Goal: Task Accomplishment & Management: Manage account settings

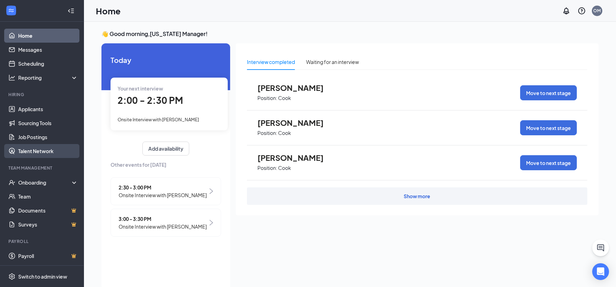
click at [47, 148] on link "Talent Network" at bounding box center [48, 151] width 60 height 14
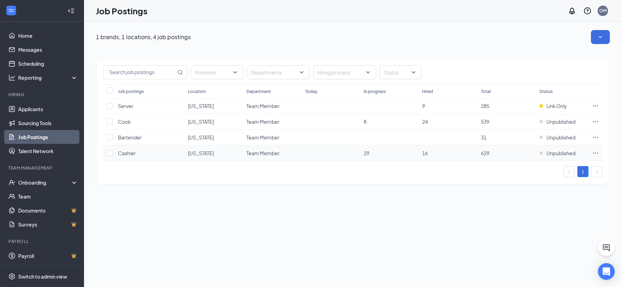
click at [594, 153] on icon "Ellipses" at bounding box center [595, 153] width 7 height 7
click at [111, 153] on input "checkbox" at bounding box center [110, 153] width 6 height 6
checkbox input "true"
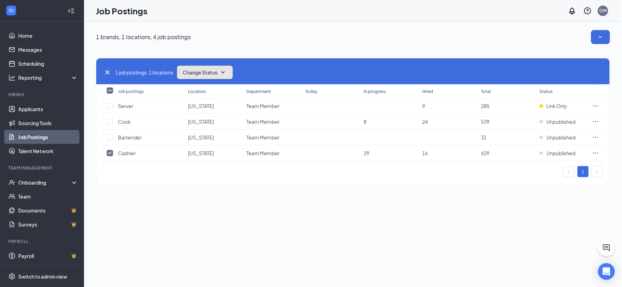
click at [206, 76] on button "Change Status" at bounding box center [205, 72] width 56 height 14
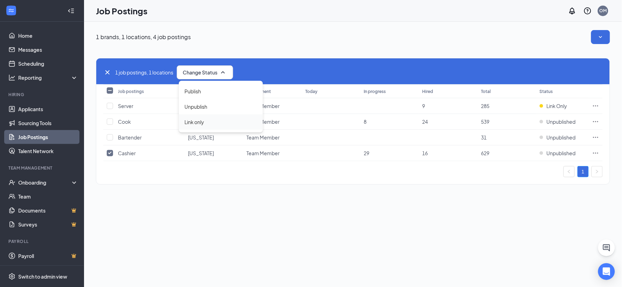
click at [210, 120] on div "Link only" at bounding box center [221, 121] width 84 height 15
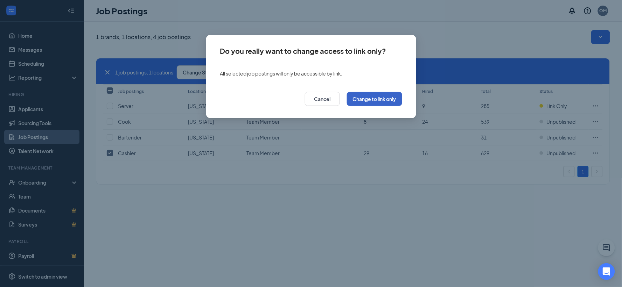
click at [387, 99] on button "Change to link only" at bounding box center [374, 99] width 55 height 14
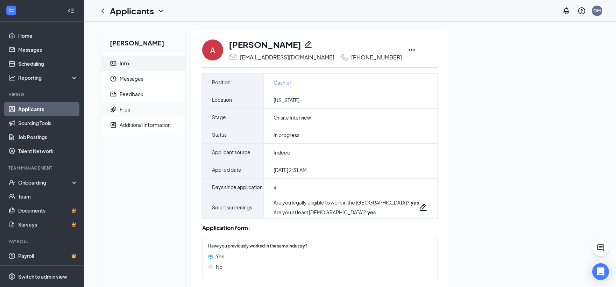
click at [144, 107] on span "Files" at bounding box center [150, 109] width 60 height 15
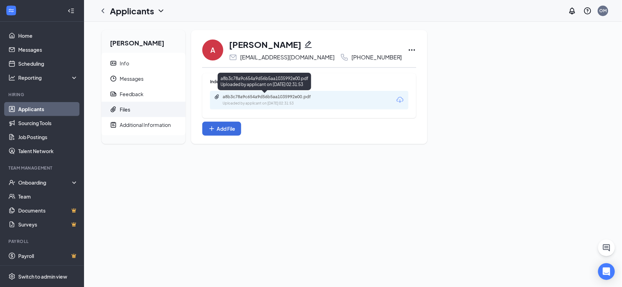
click at [286, 99] on div "a8b3c78a9c654a9d56b5aa1035992e00.pdf" at bounding box center [271, 97] width 98 height 6
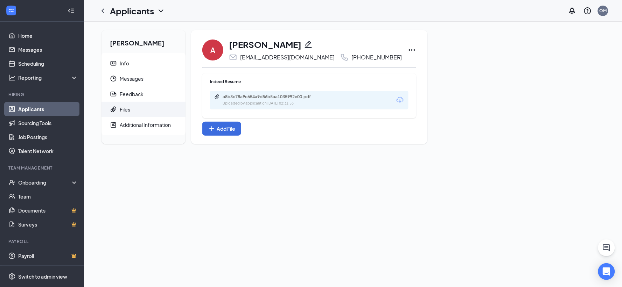
click at [159, 9] on icon "ChevronDown" at bounding box center [161, 11] width 8 height 8
click at [146, 30] on link "Applicants" at bounding box center [152, 30] width 76 height 7
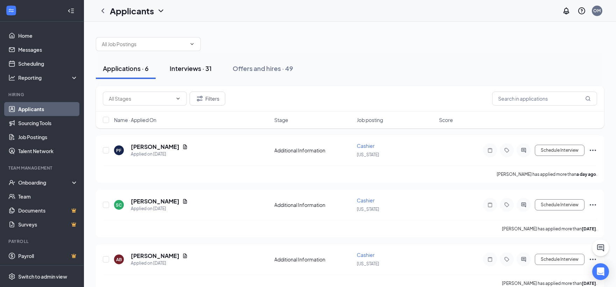
click at [184, 70] on div "Interviews · 31" at bounding box center [191, 68] width 42 height 9
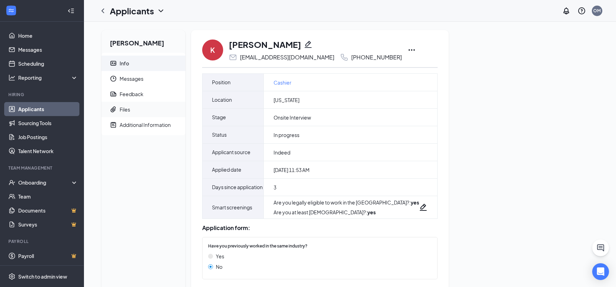
click at [131, 113] on span "Files" at bounding box center [150, 109] width 60 height 15
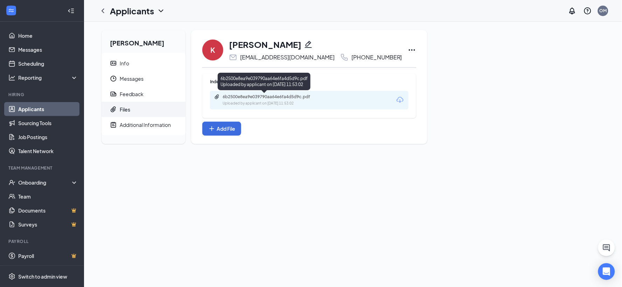
click at [254, 102] on div "Uploaded by applicant on [DATE] 11:53:02" at bounding box center [274, 104] width 105 height 6
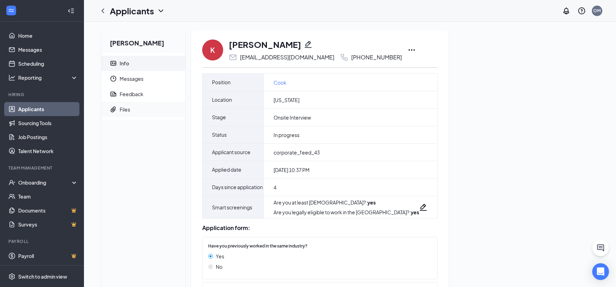
click at [136, 106] on span "Files" at bounding box center [150, 109] width 60 height 15
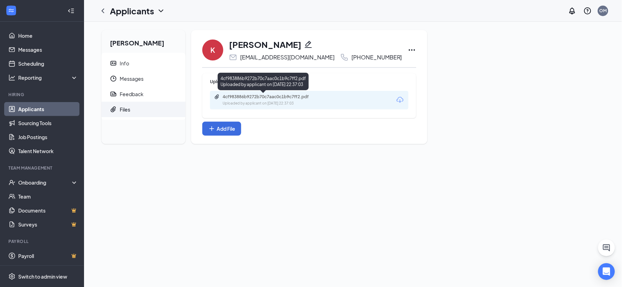
click at [271, 99] on div "4cf983886b9272b70c7aac0c1b9c7ff2.pdf" at bounding box center [271, 97] width 98 height 6
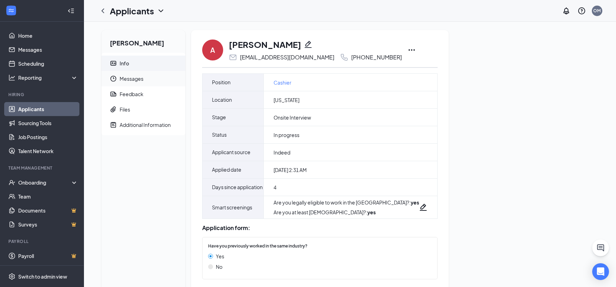
click at [148, 78] on span "Messages" at bounding box center [150, 78] width 60 height 15
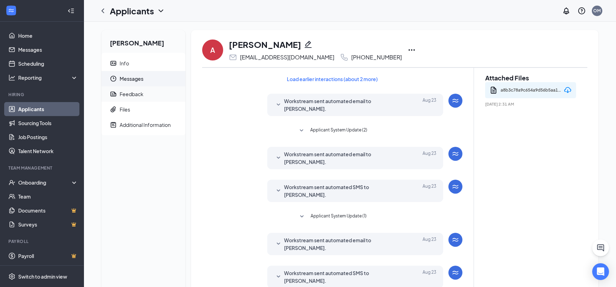
click at [144, 93] on span "Feedback" at bounding box center [150, 93] width 60 height 15
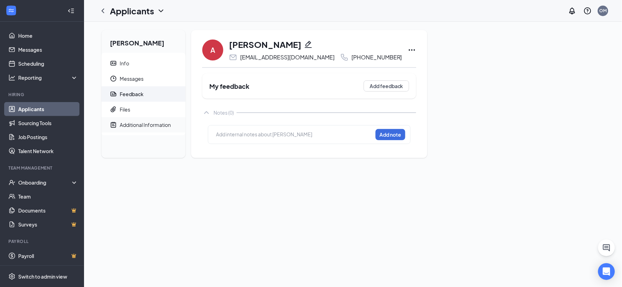
click at [152, 126] on div "Additional Information" at bounding box center [145, 124] width 51 height 7
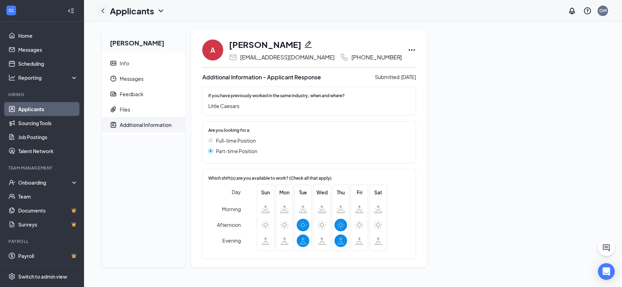
click at [103, 12] on icon "ChevronLeft" at bounding box center [102, 10] width 3 height 5
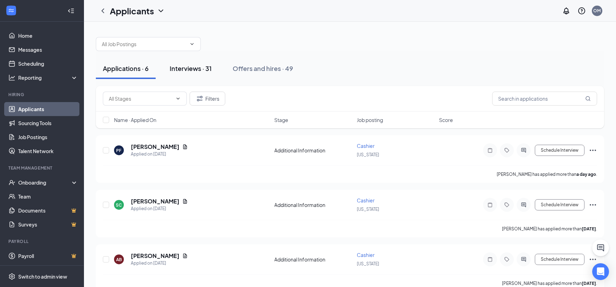
click at [188, 72] on div "Interviews · 31" at bounding box center [191, 68] width 42 height 9
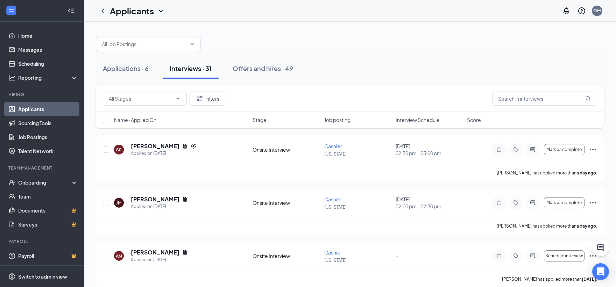
click at [124, 119] on span "Name · Applied On" at bounding box center [135, 119] width 42 height 7
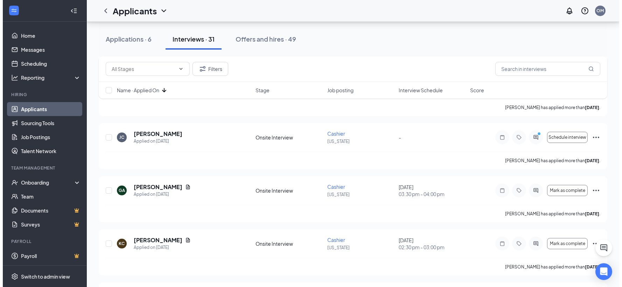
scroll to position [583, 0]
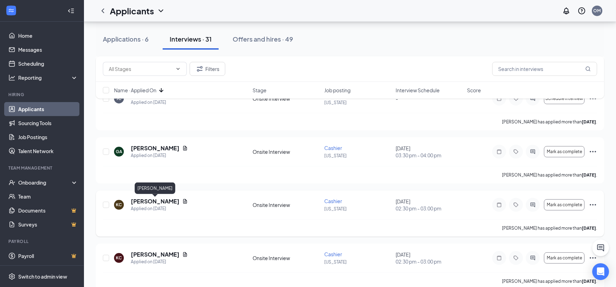
click at [166, 199] on h5 "Kimberly Coleman" at bounding box center [155, 202] width 49 height 8
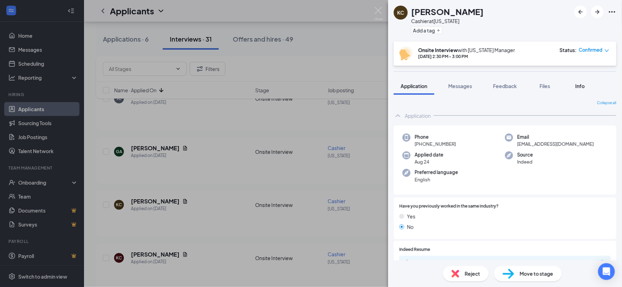
click at [581, 84] on span "Info" at bounding box center [579, 86] width 9 height 6
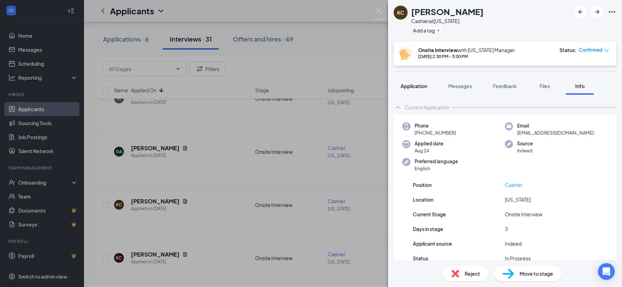
click at [414, 85] on span "Application" at bounding box center [414, 86] width 27 height 6
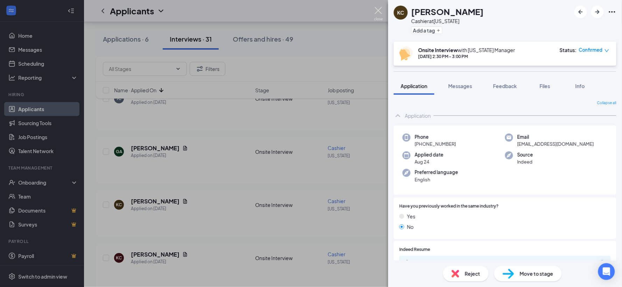
click at [378, 10] on img at bounding box center [378, 14] width 9 height 14
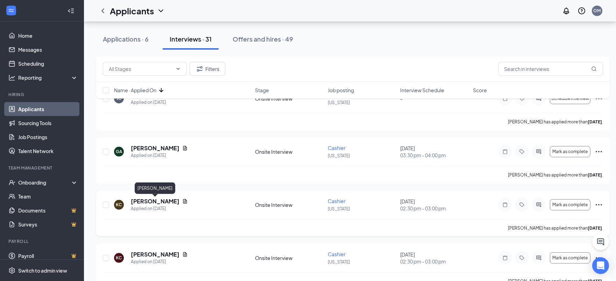
click at [156, 202] on h5 "Kimberly Coleman" at bounding box center [155, 202] width 49 height 8
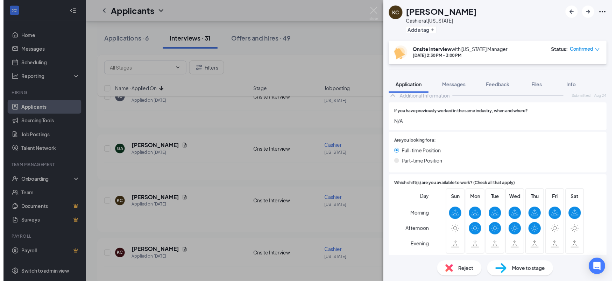
scroll to position [289, 0]
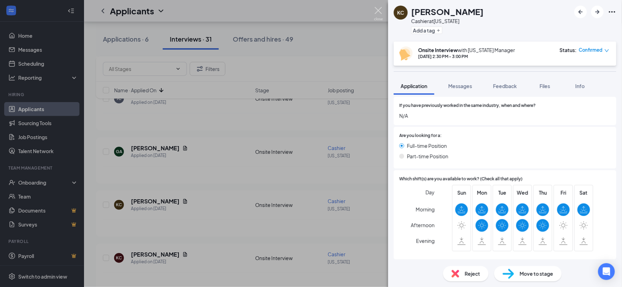
click at [374, 12] on img at bounding box center [378, 14] width 9 height 14
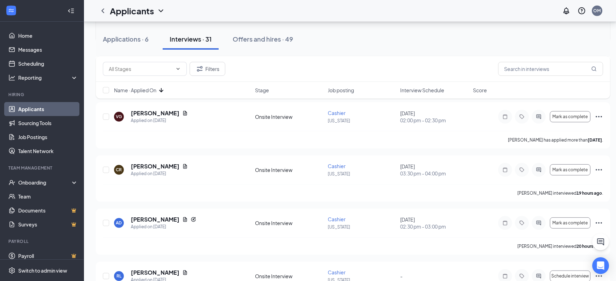
scroll to position [855, 0]
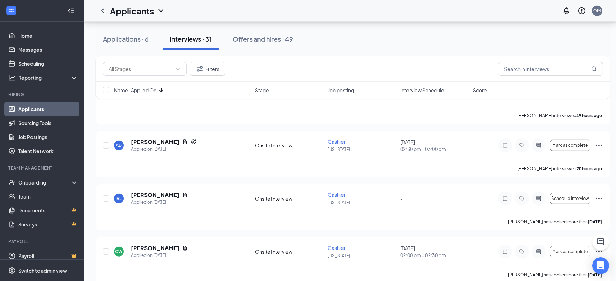
click at [536, 60] on div "Filters" at bounding box center [353, 69] width 514 height 26
click at [532, 66] on input "text" at bounding box center [550, 69] width 105 height 14
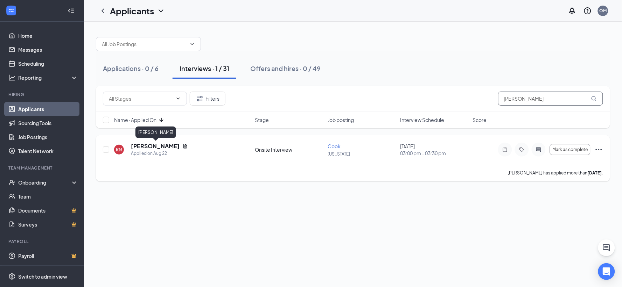
type input "kyle"
click at [162, 148] on h5 "Kyle McNinch Smith" at bounding box center [155, 146] width 49 height 8
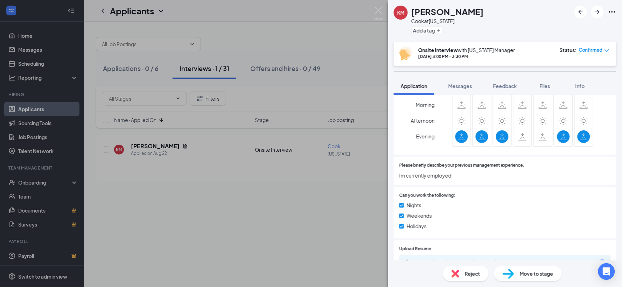
scroll to position [183, 0]
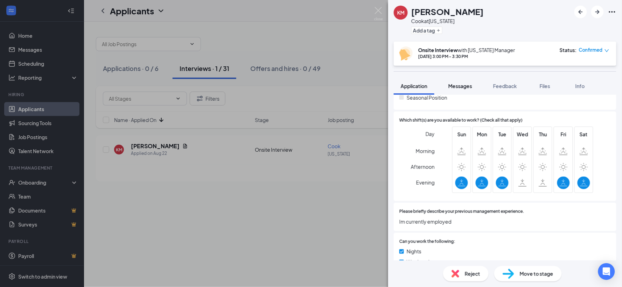
click at [460, 86] on span "Messages" at bounding box center [460, 86] width 24 height 6
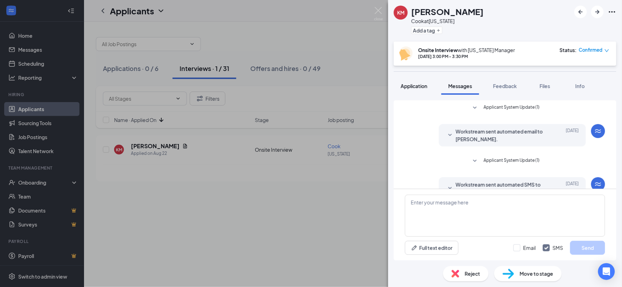
scroll to position [106, 0]
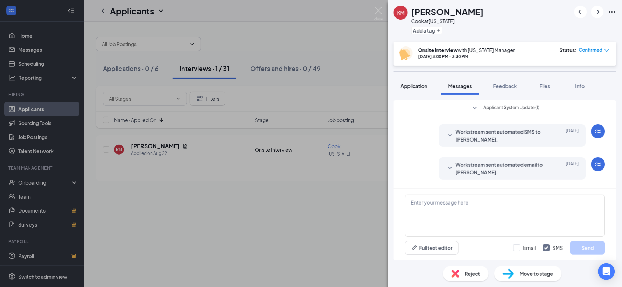
click at [420, 83] on span "Application" at bounding box center [414, 86] width 27 height 6
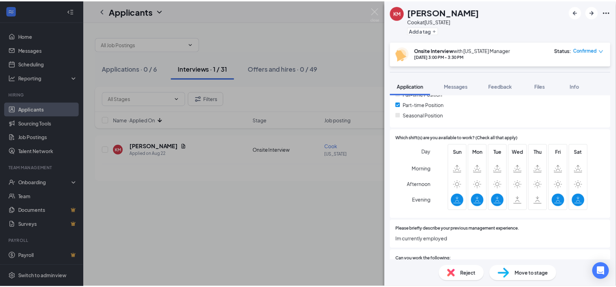
scroll to position [233, 0]
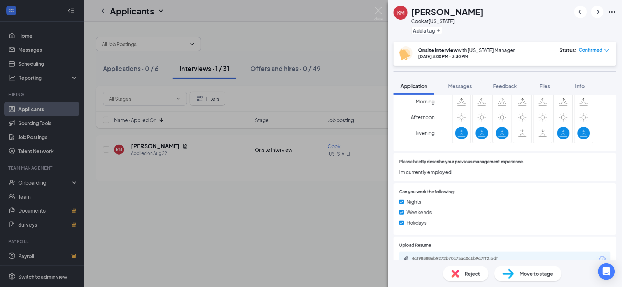
click at [385, 15] on div "KM Kyle McNinch Smith Cook at Oregon Add a tag Onsite Interview with Oregon Man…" at bounding box center [311, 143] width 622 height 287
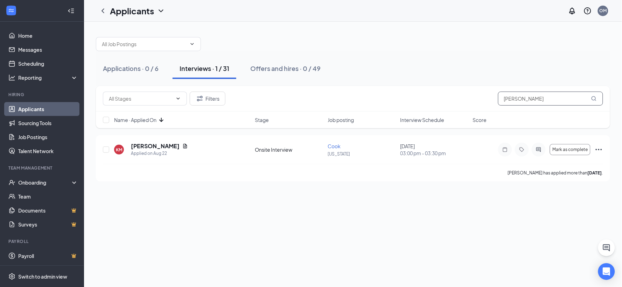
drag, startPoint x: 539, startPoint y: 95, endPoint x: 426, endPoint y: 106, distance: 113.4
click at [426, 106] on div "Filters kyle" at bounding box center [353, 99] width 514 height 26
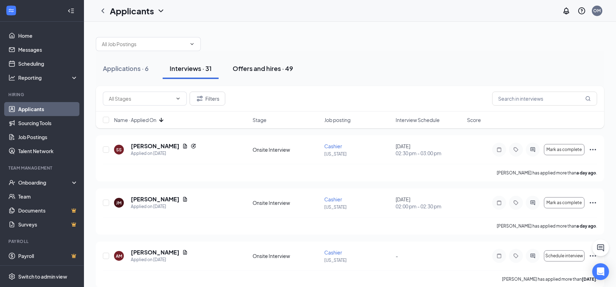
click at [266, 68] on div "Offers and hires · 49" at bounding box center [263, 68] width 61 height 9
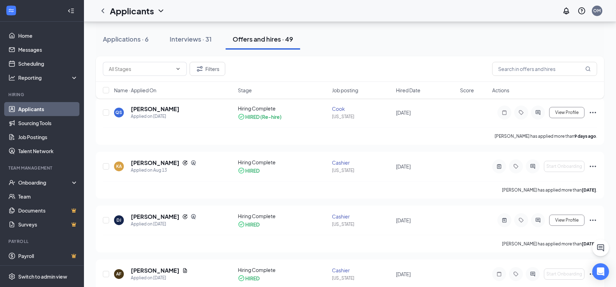
scroll to position [39, 0]
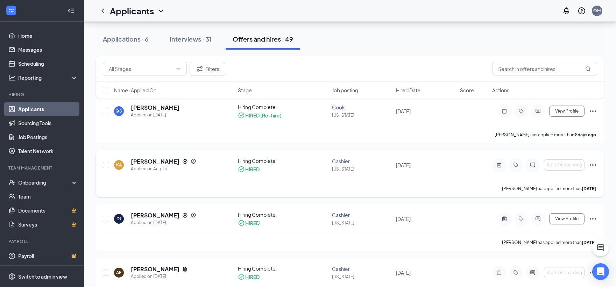
click at [595, 163] on icon "Ellipses" at bounding box center [593, 165] width 8 height 8
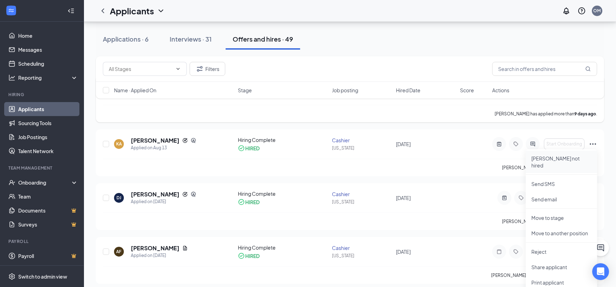
scroll to position [78, 0]
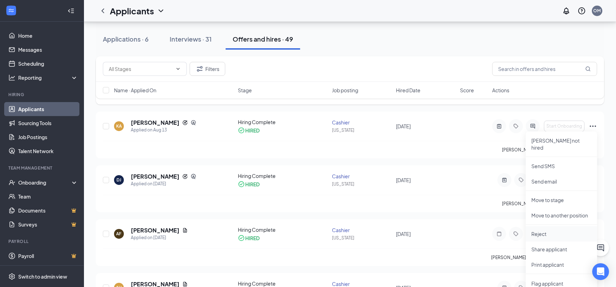
click at [573, 233] on li "Reject" at bounding box center [561, 233] width 71 height 15
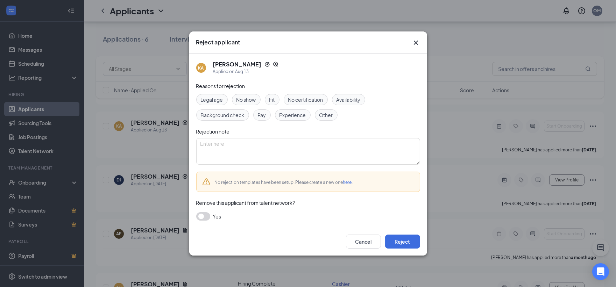
click at [277, 99] on div "Fit" at bounding box center [272, 99] width 15 height 11
click at [290, 154] on textarea at bounding box center [308, 151] width 224 height 27
type textarea "did not seem like a nicer person"
click at [215, 217] on span "Yes" at bounding box center [217, 216] width 8 height 8
click at [199, 218] on button "button" at bounding box center [203, 216] width 14 height 8
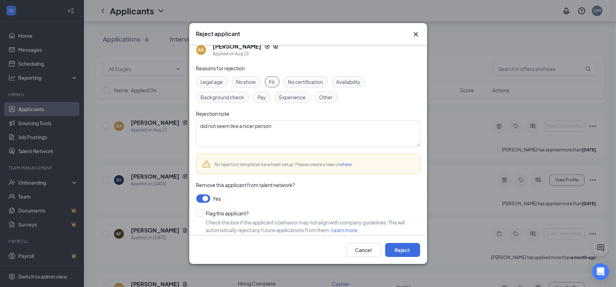
scroll to position [15, 0]
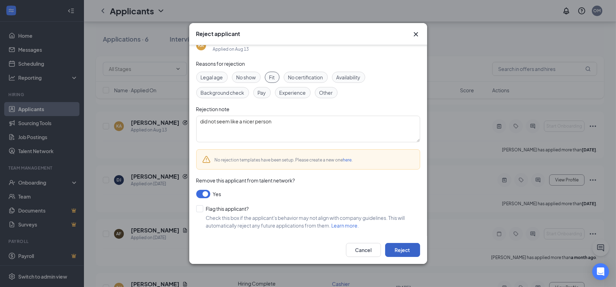
click at [408, 254] on button "Reject" at bounding box center [402, 250] width 35 height 14
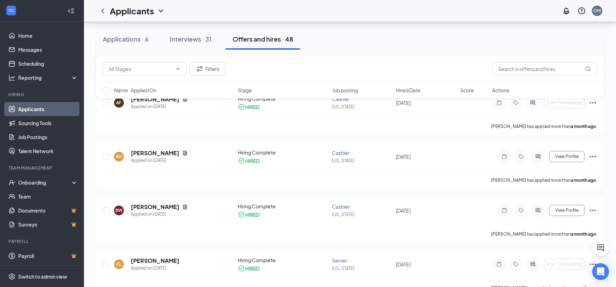
scroll to position [155, 0]
click at [594, 208] on icon "Ellipses" at bounding box center [593, 210] width 8 height 8
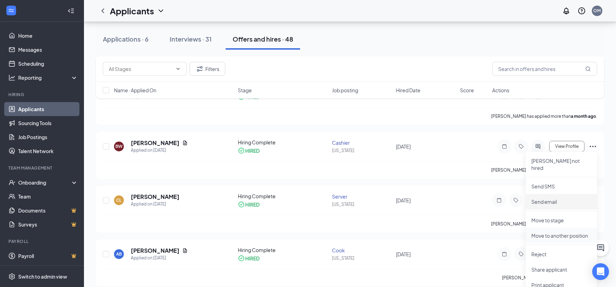
scroll to position [233, 0]
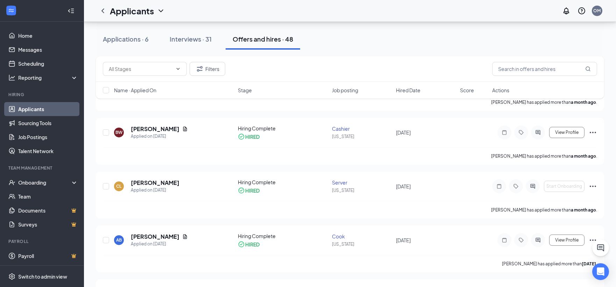
scroll to position [0, 0]
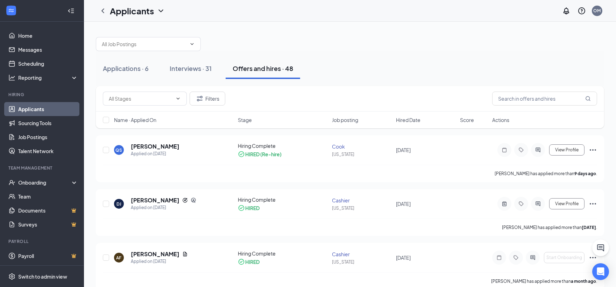
drag, startPoint x: 198, startPoint y: 89, endPoint x: 324, endPoint y: 43, distance: 134.6
click at [324, 43] on div at bounding box center [350, 40] width 508 height 21
